Goal: Check status: Check status

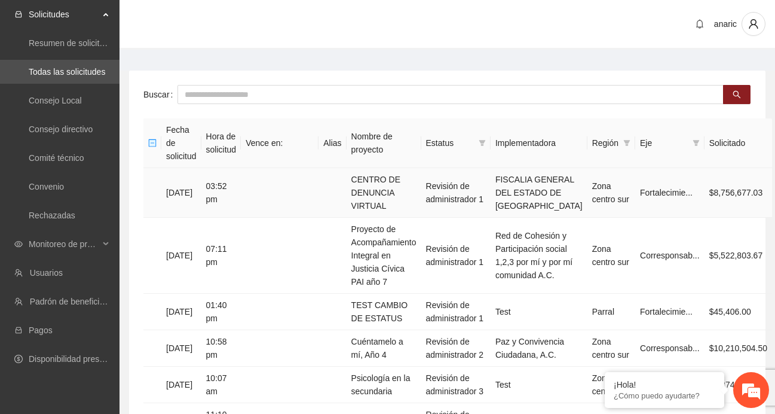
click at [201, 186] on td "[DATE]" at bounding box center [181, 193] width 40 height 50
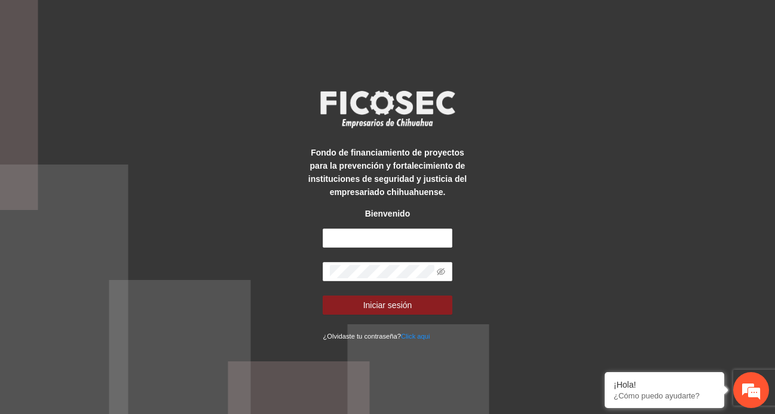
click at [393, 224] on div "Fondo de financiamiento de proyectos para la prevención y fortalecimiento de in…" at bounding box center [387, 207] width 161 height 270
click at [384, 236] on input "text" at bounding box center [387, 237] width 129 height 19
click at [381, 236] on input "text" at bounding box center [387, 237] width 129 height 19
paste input "**********"
type input "**********"
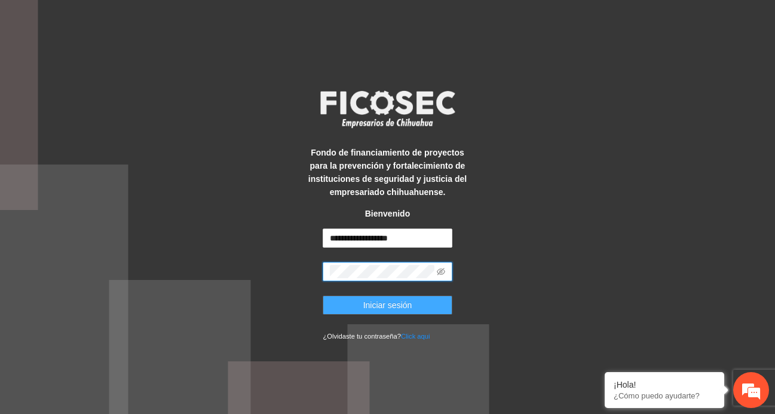
click at [357, 305] on button "Iniciar sesión" at bounding box center [387, 304] width 129 height 19
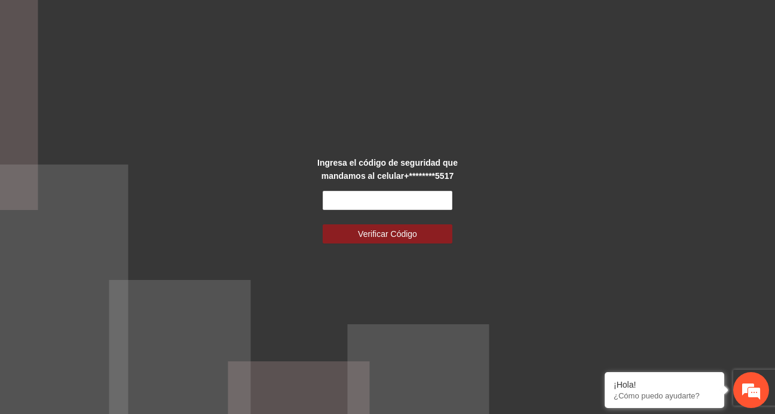
click at [733, 164] on div "Ingresa el código de seguridad que mandamos al celular +********5517 Verificar …" at bounding box center [387, 207] width 775 height 414
drag, startPoint x: 771, startPoint y: 164, endPoint x: 464, endPoint y: 167, distance: 307.2
click at [476, 167] on div "Ingresa el código de seguridad que mandamos al celular +********5517 Verificar …" at bounding box center [387, 207] width 775 height 414
click at [411, 204] on input "text" at bounding box center [387, 200] width 129 height 19
paste input "******"
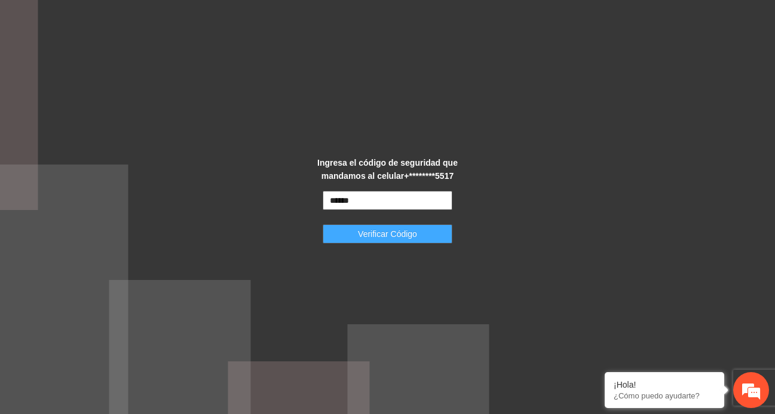
type input "******"
click at [388, 242] on button "Verificar Código" at bounding box center [387, 233] width 129 height 19
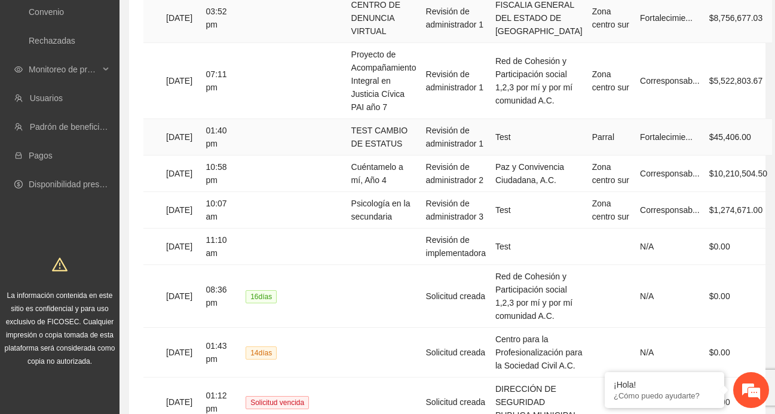
scroll to position [176, 17]
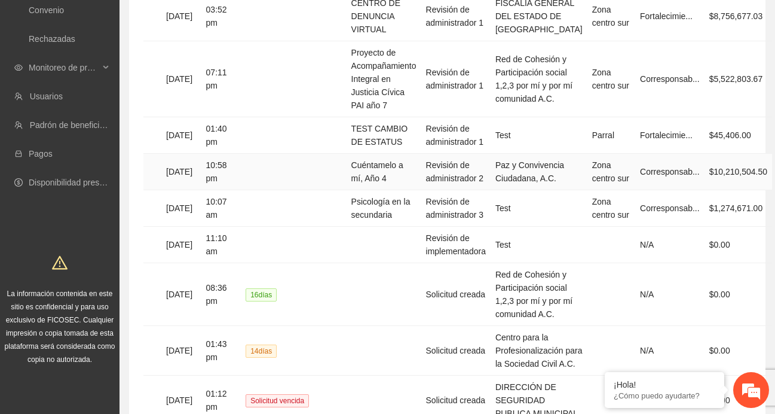
click at [198, 180] on td "[DATE]" at bounding box center [181, 172] width 40 height 36
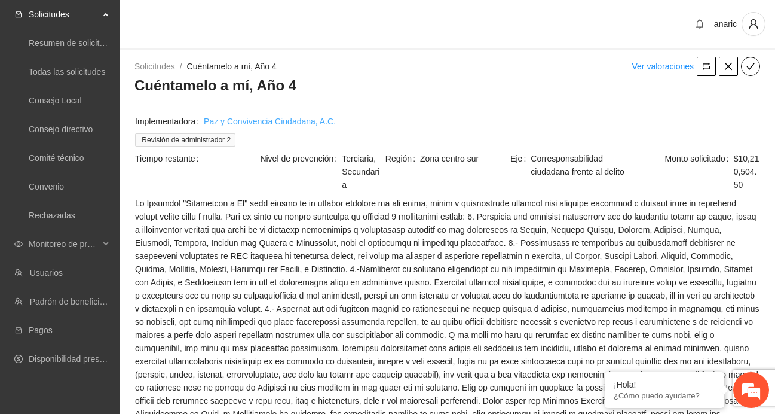
click at [241, 123] on link "Paz y Convivencia Ciudadana, A.C." at bounding box center [270, 121] width 132 height 13
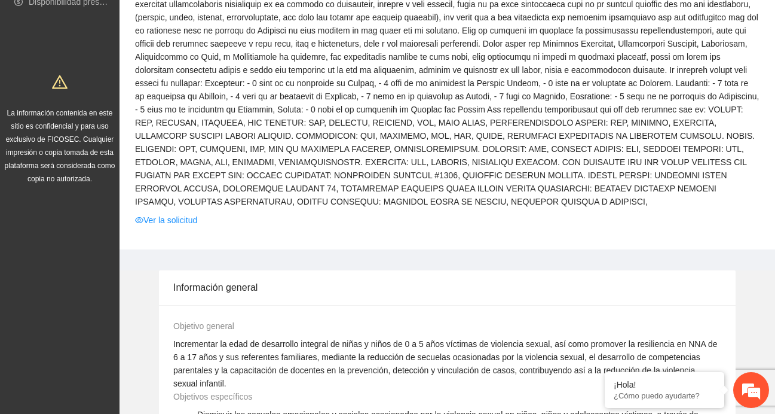
scroll to position [366, 0]
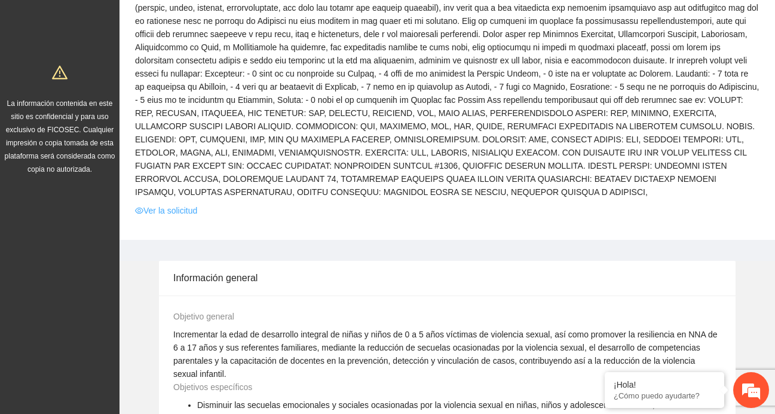
click at [181, 217] on link "Ver la solicitud" at bounding box center [166, 210] width 62 height 13
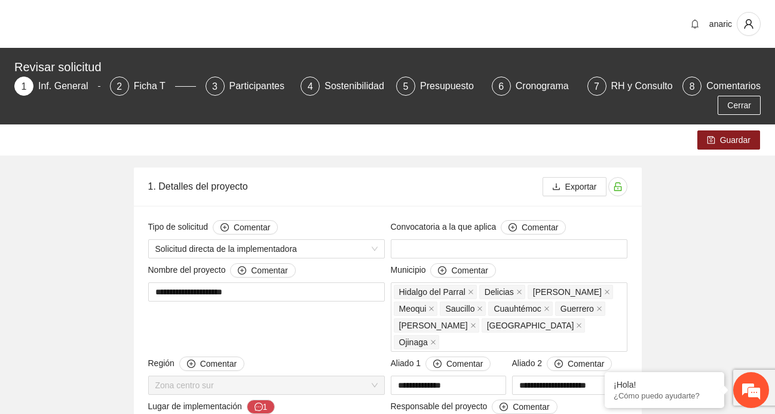
type input "**********"
click at [736, 103] on span "Cerrar" at bounding box center [739, 105] width 24 height 13
click at [740, 107] on span "Cerrar" at bounding box center [739, 105] width 24 height 13
click at [741, 106] on span "Cerrar" at bounding box center [739, 105] width 24 height 13
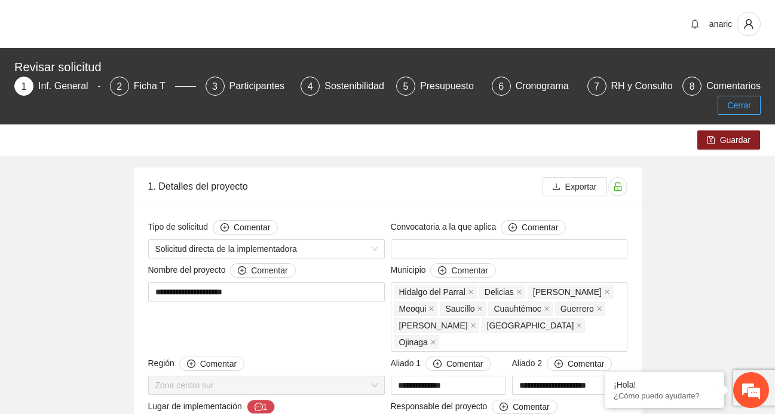
click at [736, 103] on span "Cerrar" at bounding box center [739, 105] width 24 height 13
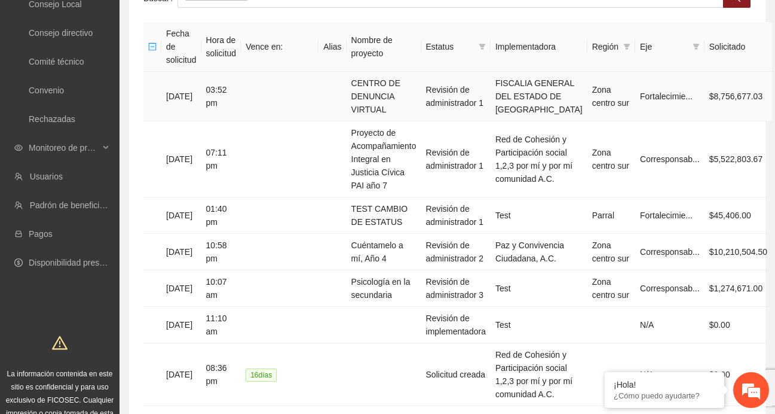
scroll to position [97, 0]
click at [406, 209] on td "TEST CAMBIO DE ESTATUS" at bounding box center [384, 215] width 75 height 36
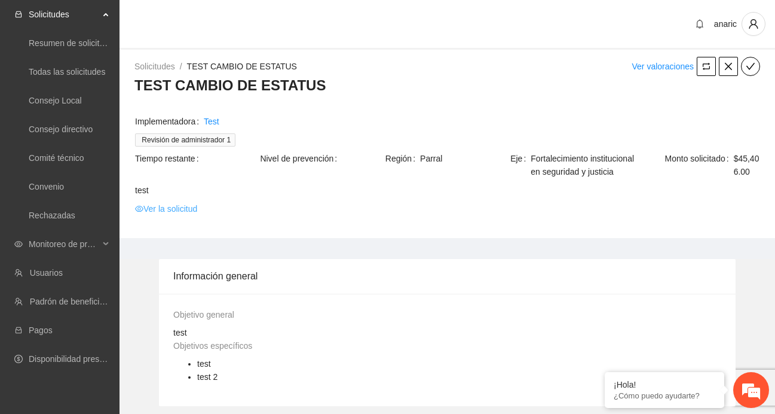
click at [183, 215] on link "Ver la solicitud" at bounding box center [166, 208] width 62 height 13
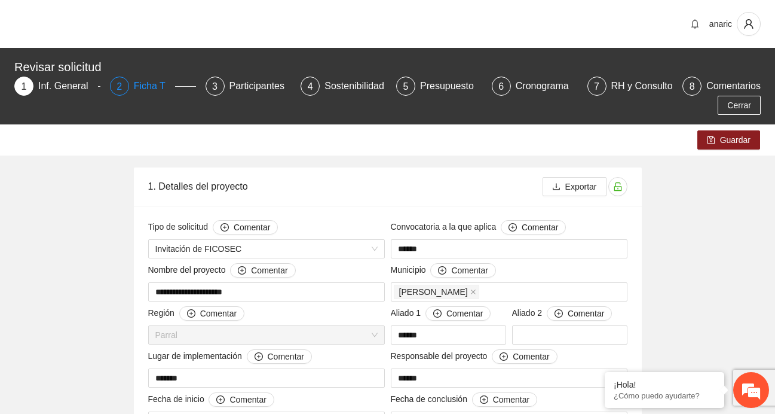
click at [142, 87] on div "Ficha T" at bounding box center [154, 86] width 41 height 19
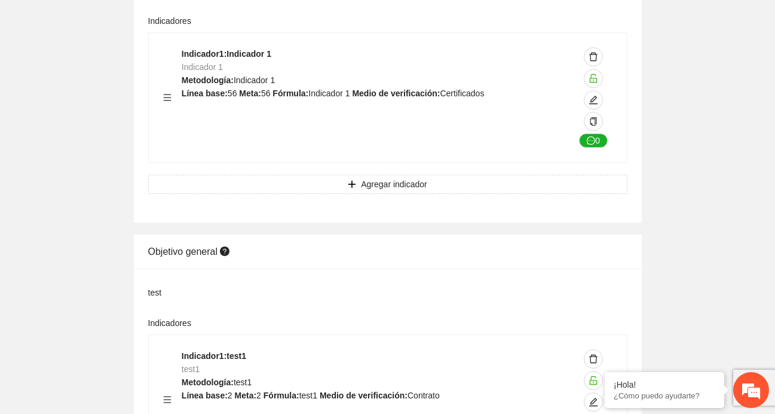
scroll to position [240, 0]
click at [383, 184] on span "Agregar indicador" at bounding box center [394, 182] width 66 height 13
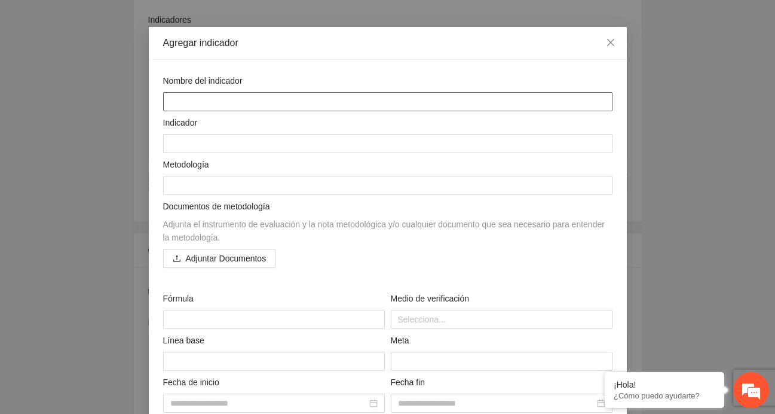
scroll to position [0, 0]
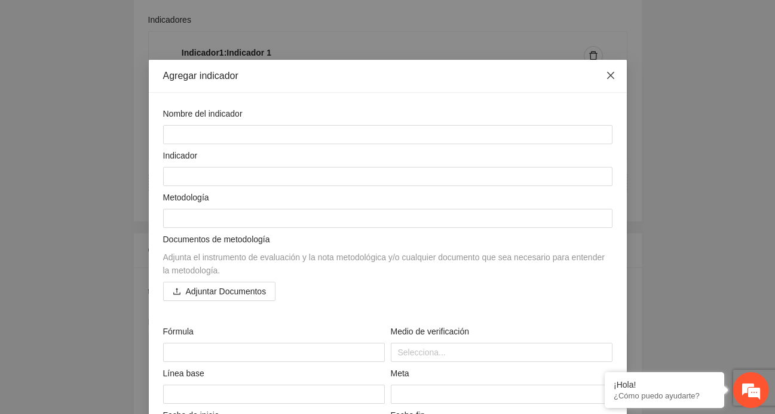
click at [614, 71] on icon "close" at bounding box center [611, 76] width 10 height 10
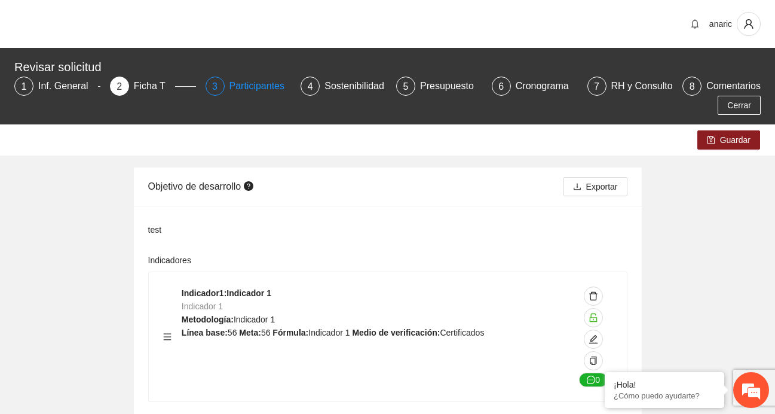
click at [256, 89] on div "Participantes" at bounding box center [262, 86] width 65 height 19
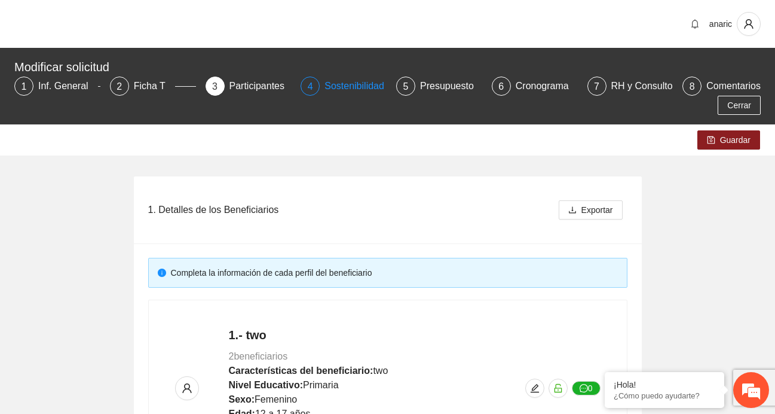
click at [344, 86] on div "Sostenibilidad" at bounding box center [359, 86] width 69 height 19
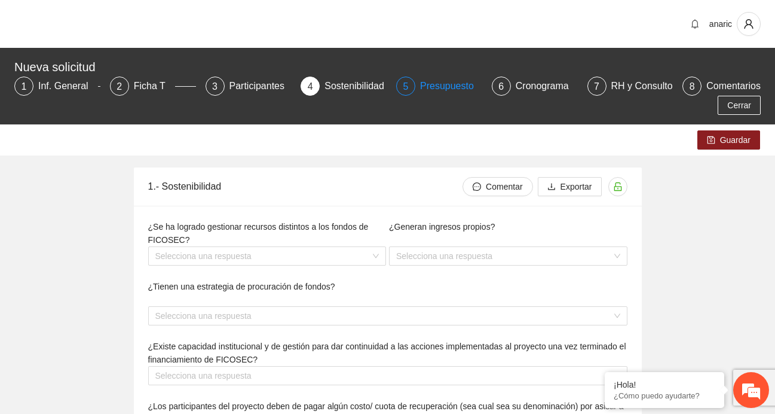
click at [430, 86] on div "Presupuesto" at bounding box center [451, 86] width 63 height 19
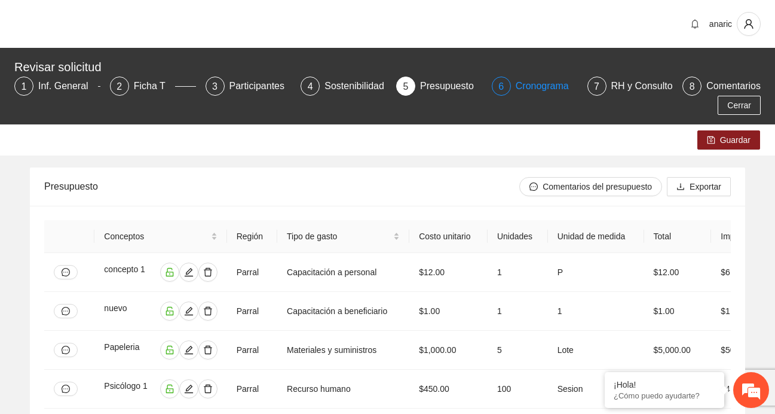
click at [534, 88] on div "Cronograma" at bounding box center [547, 86] width 63 height 19
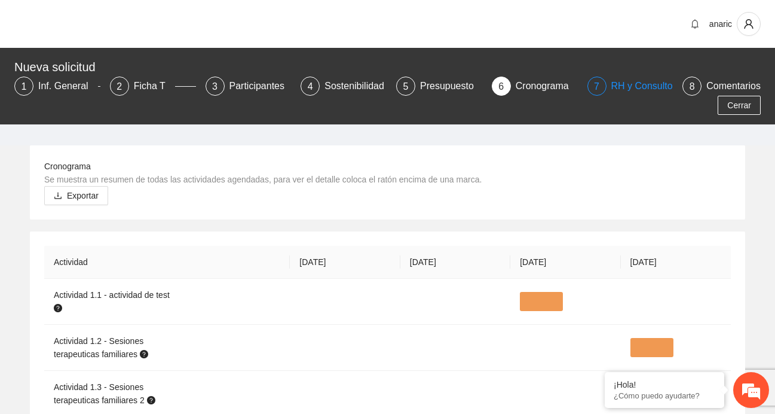
click at [635, 86] on div "RH y Consultores" at bounding box center [653, 86] width 84 height 19
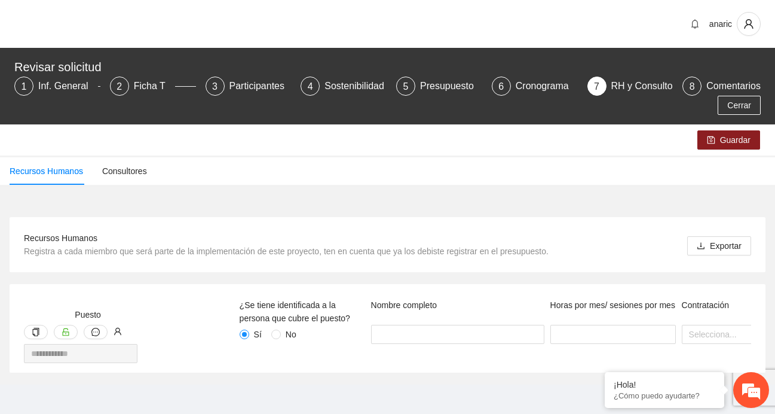
scroll to position [4, 0]
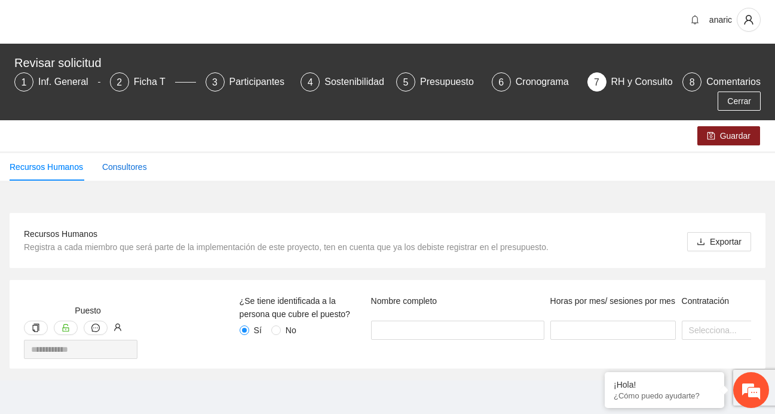
click at [126, 168] on div "Consultores" at bounding box center [124, 166] width 45 height 13
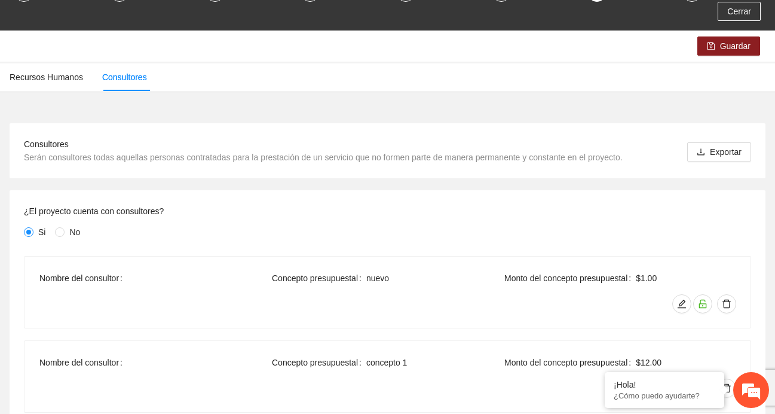
scroll to position [0, 0]
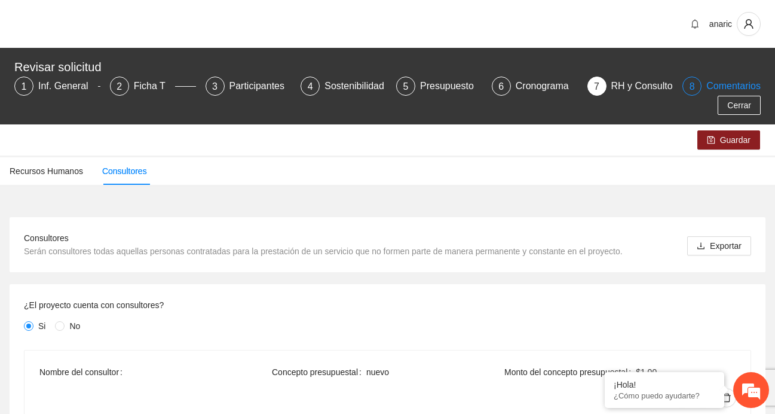
click at [717, 87] on div "Comentarios" at bounding box center [734, 86] width 54 height 19
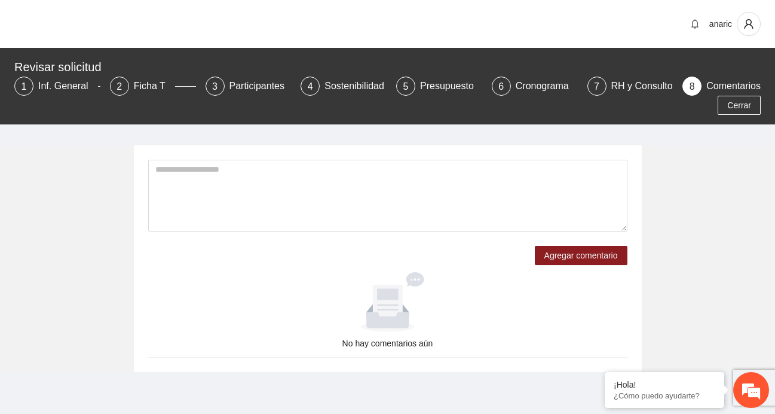
scroll to position [4, 0]
